Goal: Task Accomplishment & Management: Use online tool/utility

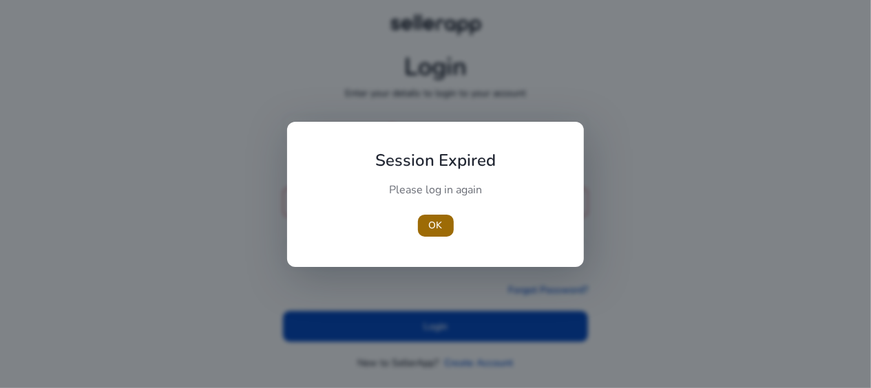
click at [434, 225] on span "OK" at bounding box center [436, 225] width 14 height 14
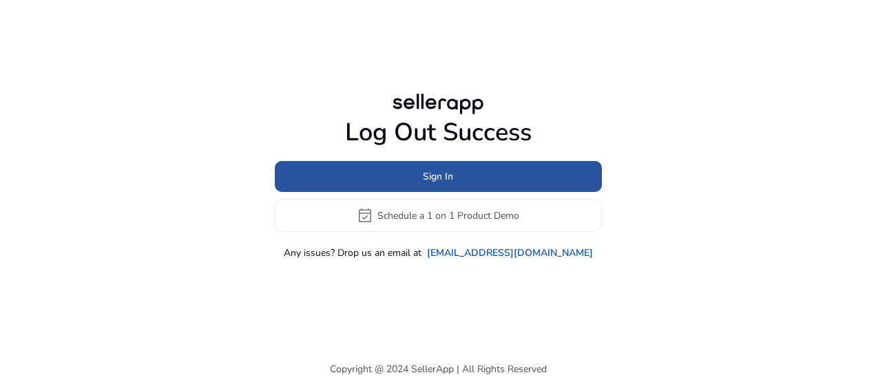
click at [413, 180] on span at bounding box center [438, 176] width 327 height 33
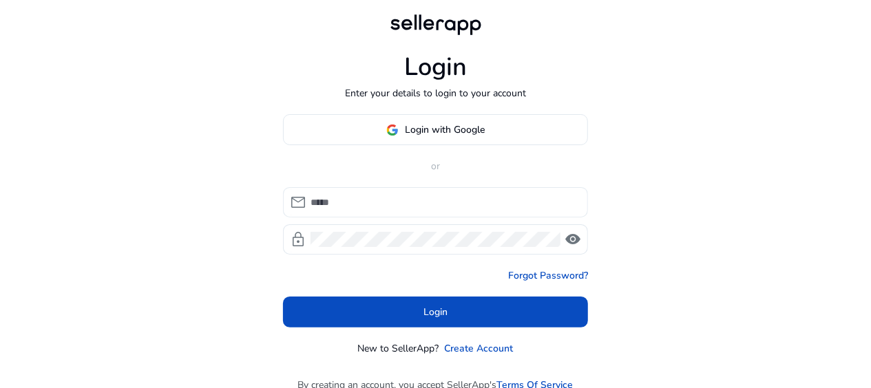
click at [387, 204] on input at bounding box center [444, 202] width 267 height 15
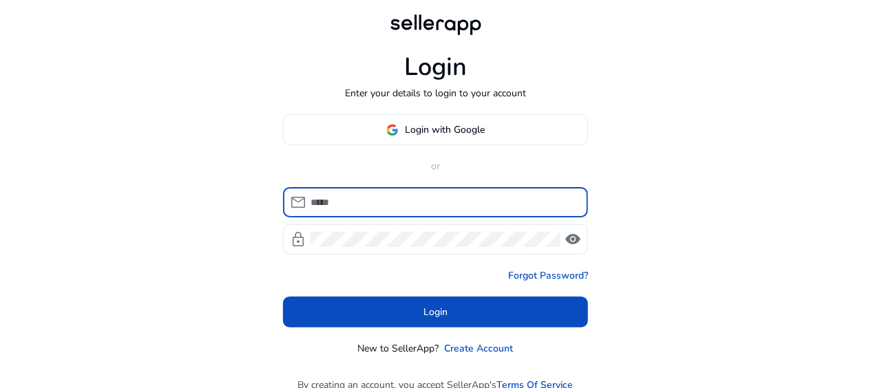
type input "**********"
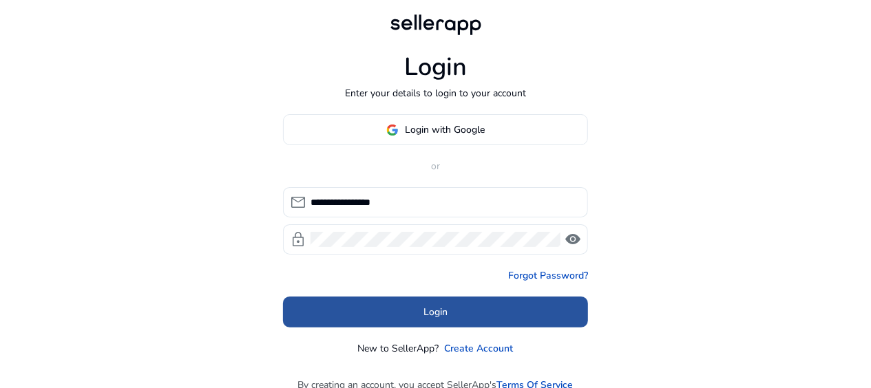
click at [424, 313] on span "Login" at bounding box center [436, 312] width 24 height 14
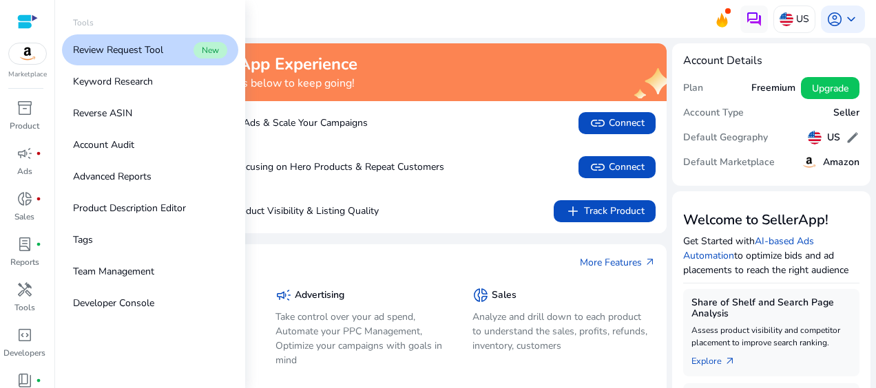
click at [127, 50] on p "Review Request Tool" at bounding box center [118, 50] width 90 height 14
click at [112, 83] on p "Keyword Research" at bounding box center [113, 81] width 80 height 14
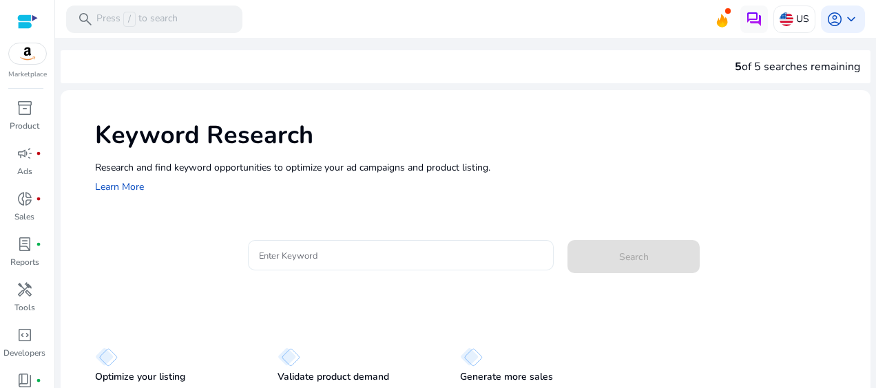
scroll to position [48, 0]
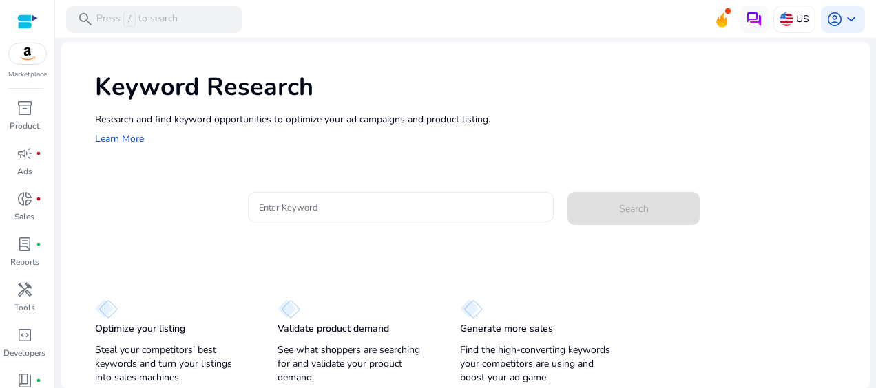
click at [287, 207] on input "Enter Keyword" at bounding box center [401, 207] width 284 height 15
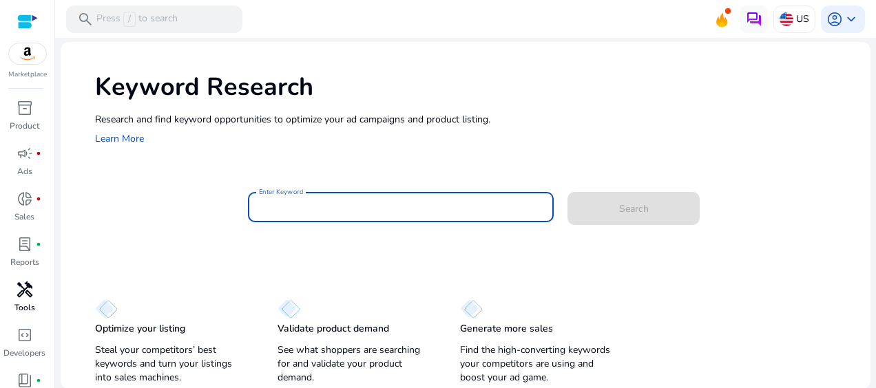
click at [27, 302] on p "Tools" at bounding box center [24, 308] width 21 height 12
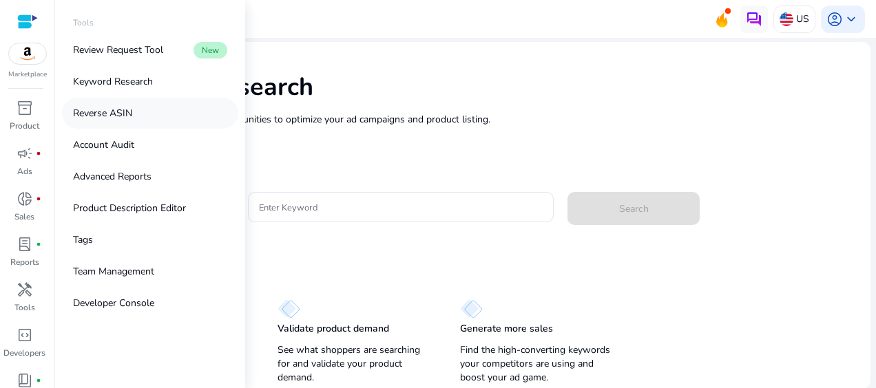
click at [107, 118] on p "Reverse ASIN" at bounding box center [102, 113] width 59 height 14
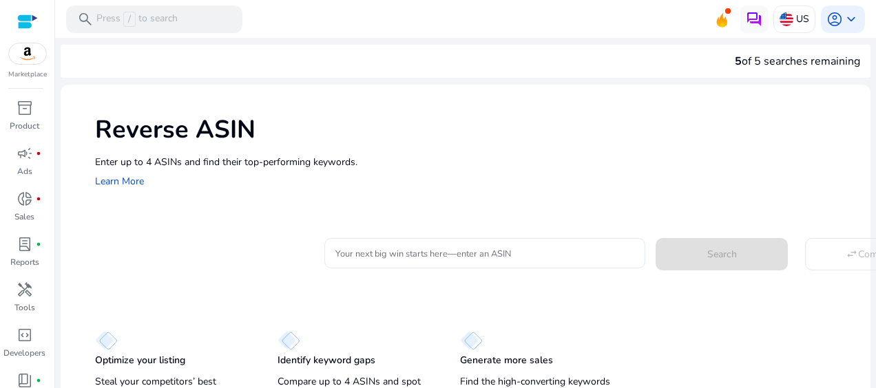
click at [371, 259] on input "Your next big win starts here—enter an ASIN" at bounding box center [484, 253] width 299 height 15
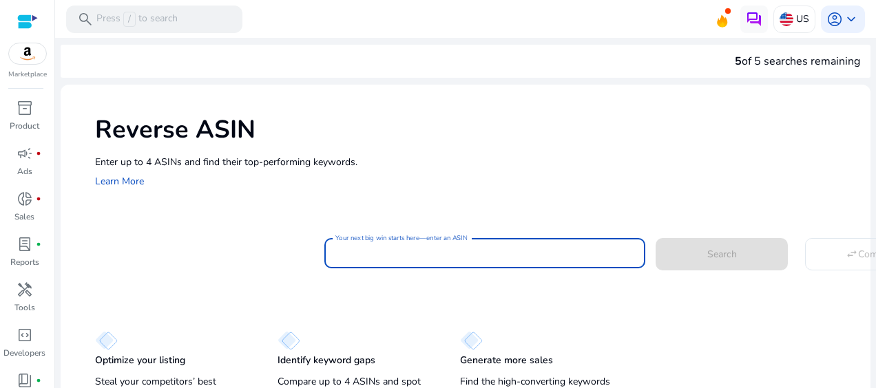
paste input "**********"
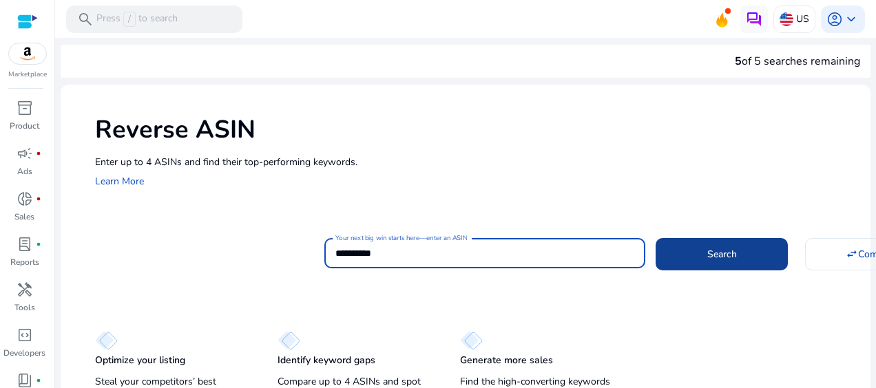
type input "**********"
click at [731, 266] on span at bounding box center [722, 254] width 132 height 33
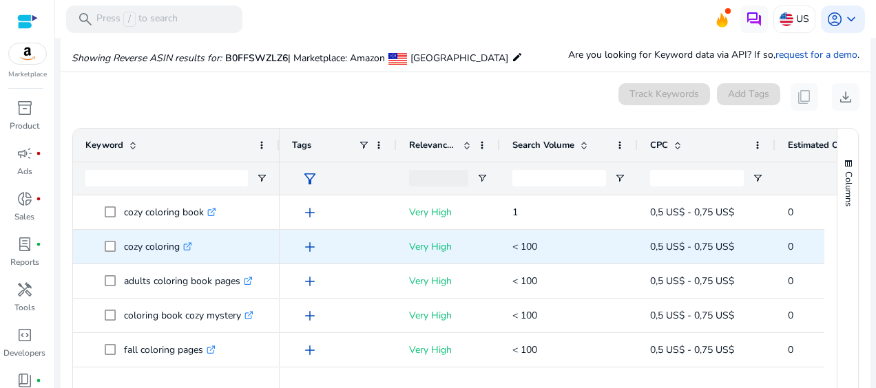
scroll to position [147, 0]
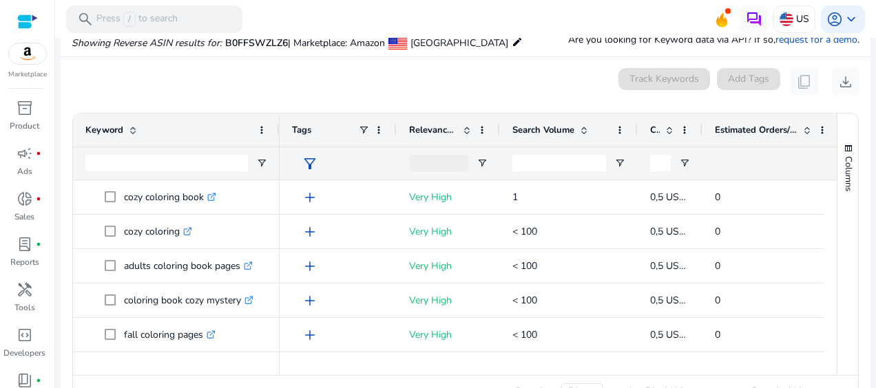
drag, startPoint x: 773, startPoint y: 128, endPoint x: 700, endPoint y: 129, distance: 73.0
click at [700, 129] on div at bounding box center [702, 130] width 6 height 33
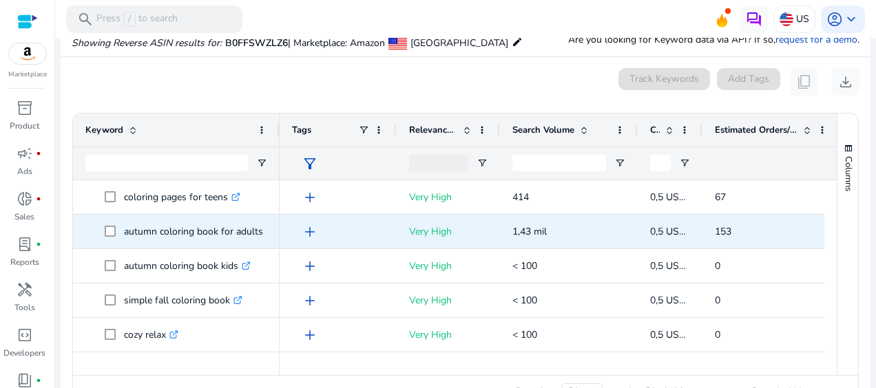
scroll to position [207, 0]
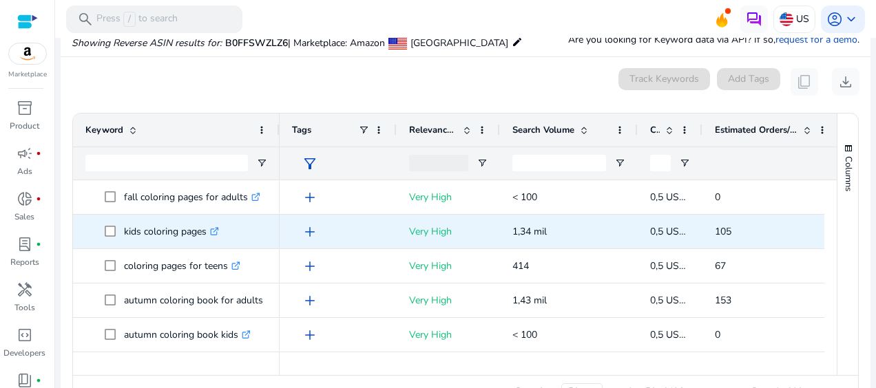
click at [216, 231] on icon at bounding box center [216, 229] width 5 height 5
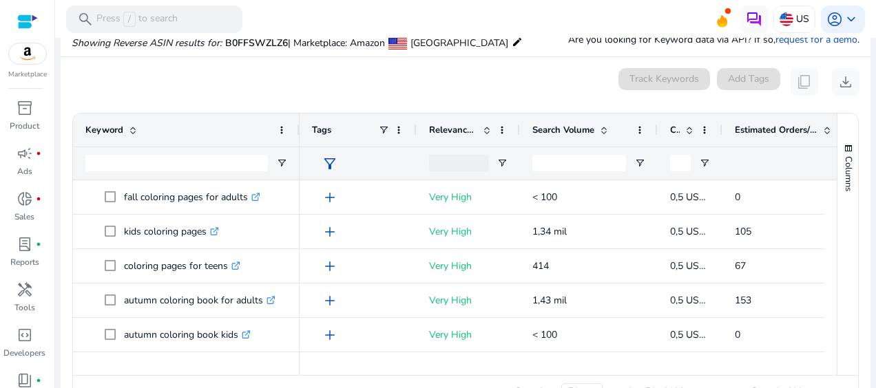
drag, startPoint x: 278, startPoint y: 134, endPoint x: 298, endPoint y: 138, distance: 20.4
click at [298, 138] on div at bounding box center [299, 130] width 6 height 33
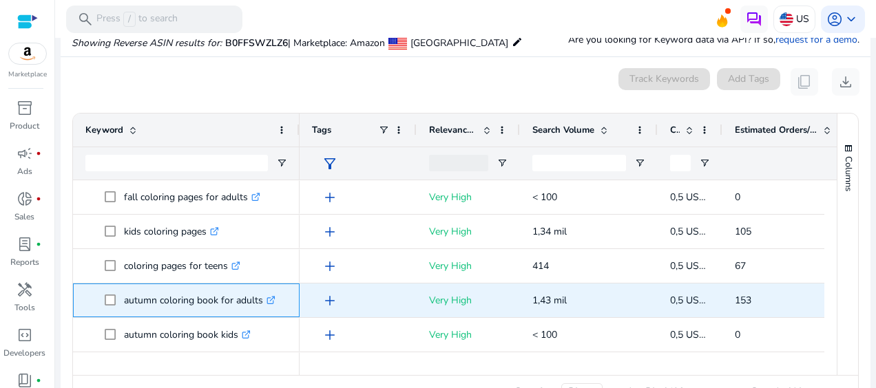
click at [269, 298] on icon ".st0{fill:#2c8af8}" at bounding box center [271, 300] width 9 height 9
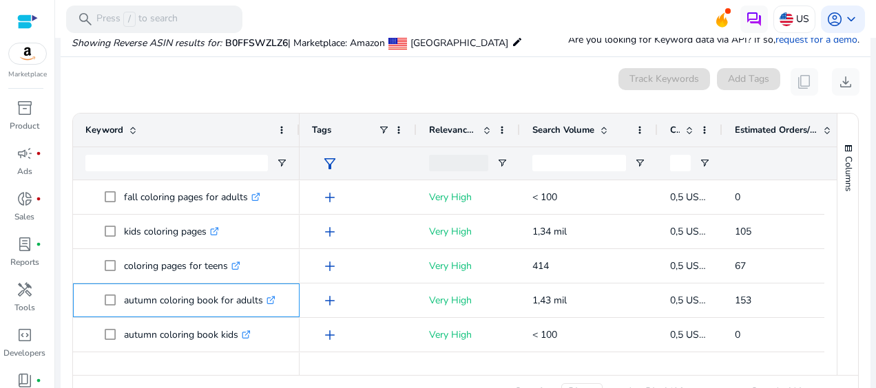
scroll to position [344, 0]
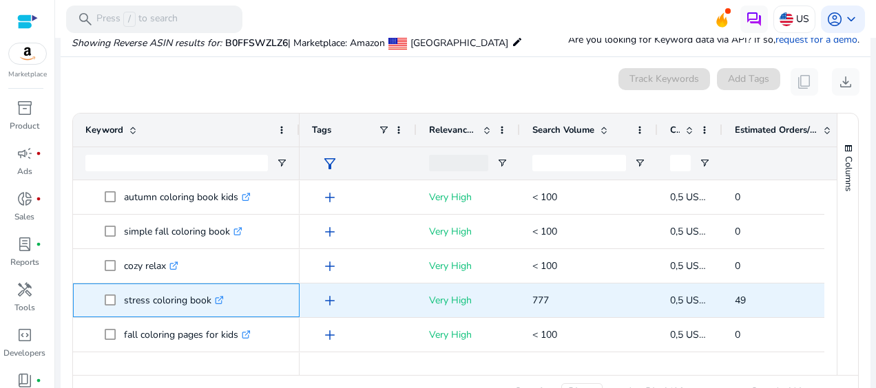
click at [218, 302] on icon ".st0{fill:#2c8af8}" at bounding box center [219, 300] width 9 height 9
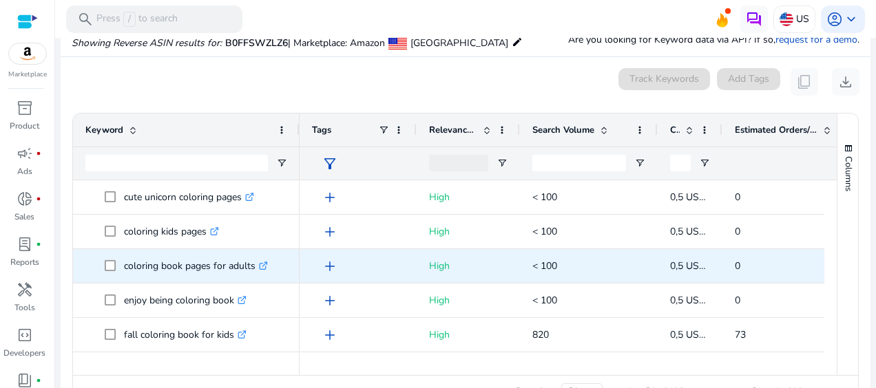
scroll to position [1033, 0]
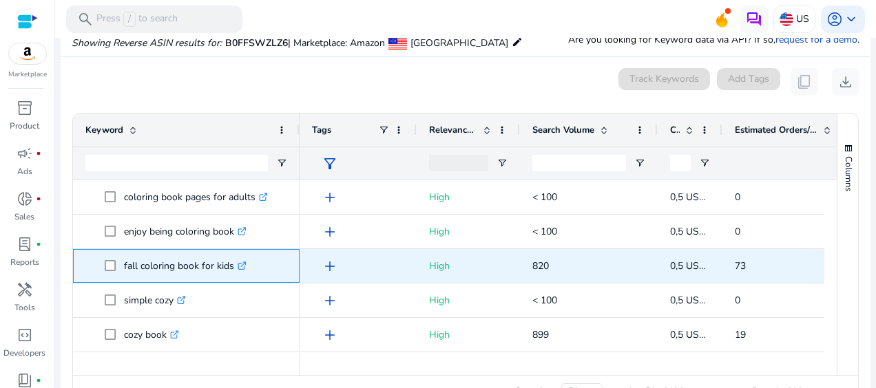
click at [242, 267] on icon ".st0{fill:#2c8af8}" at bounding box center [242, 266] width 9 height 9
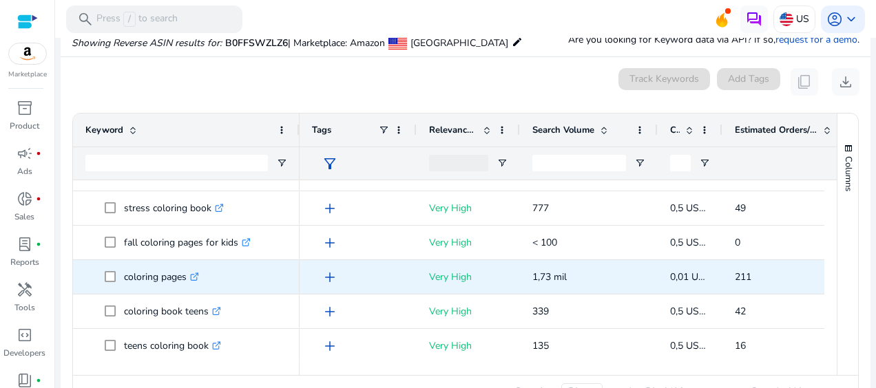
scroll to position [437, 0]
click at [194, 276] on icon ".st0{fill:#2c8af8}" at bounding box center [194, 277] width 9 height 9
